Goal: Information Seeking & Learning: Learn about a topic

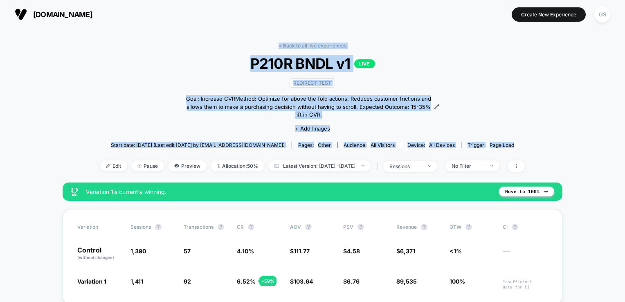
drag, startPoint x: 257, startPoint y: 44, endPoint x: 565, endPoint y: 143, distance: 323.2
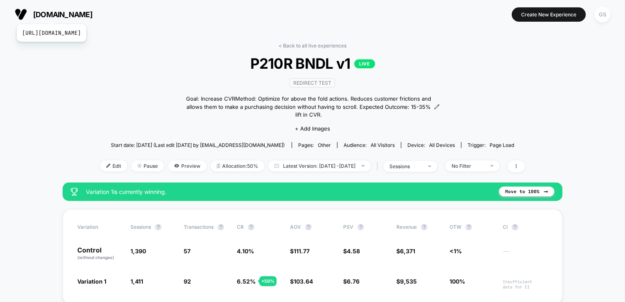
click at [68, 14] on span "[DOMAIN_NAME]" at bounding box center [62, 14] width 59 height 9
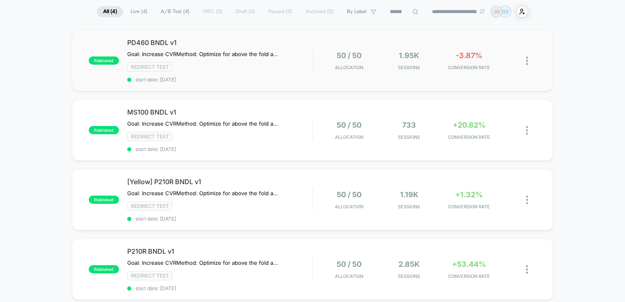
scroll to position [82, 0]
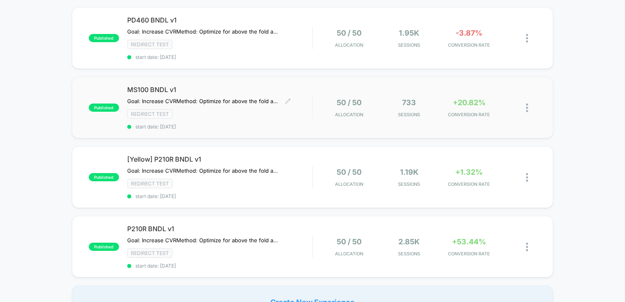
click at [291, 107] on div "MS100 BNDL v1 Goal: Increase CVR Method: Optimize for above the fold actions. R…" at bounding box center [219, 107] width 185 height 44
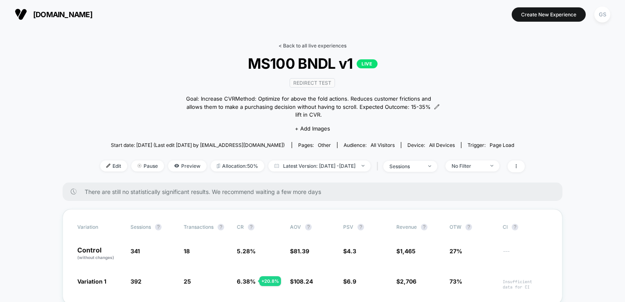
click at [296, 48] on link "< Back to all live experiences" at bounding box center [312, 46] width 68 height 6
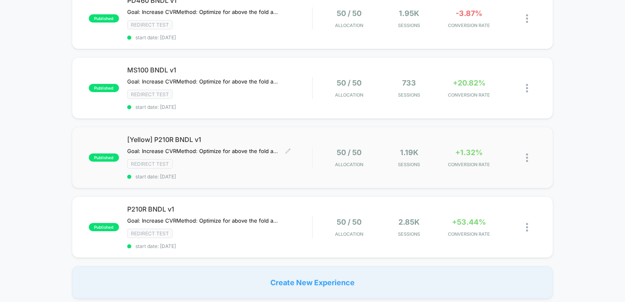
scroll to position [123, 0]
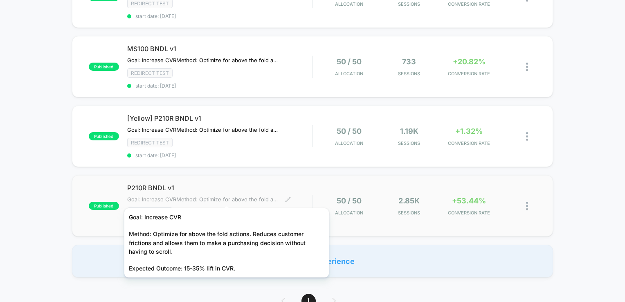
click at [226, 197] on span "Goal: Increase CVRMethod: Optimize for above the fold actions. Reduces customer…" at bounding box center [203, 199] width 152 height 7
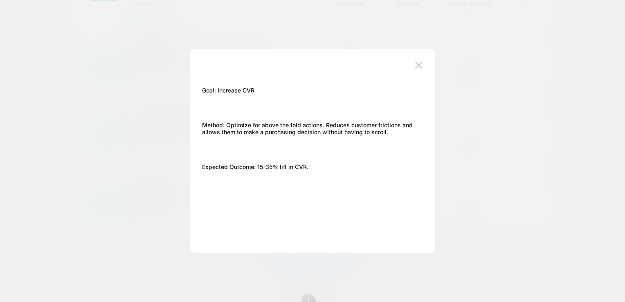
click at [173, 114] on div at bounding box center [312, 151] width 625 height 302
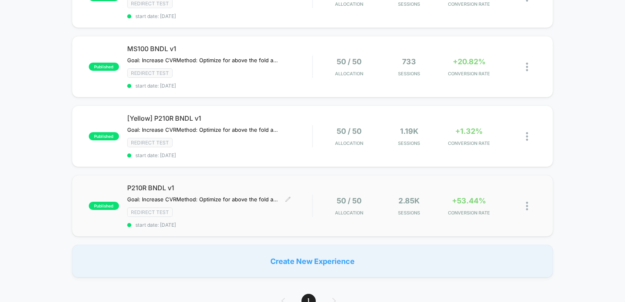
click at [224, 187] on span "P210R BNDL v1" at bounding box center [219, 188] width 185 height 8
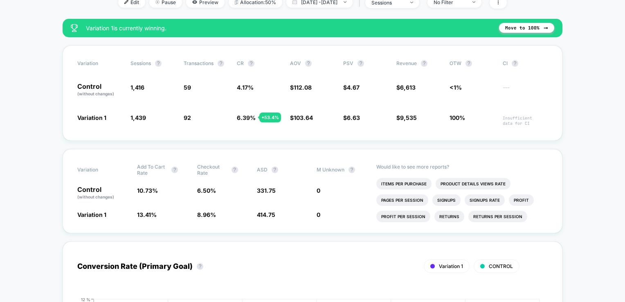
scroll to position [41, 0]
